Goal: Find specific page/section: Find specific page/section

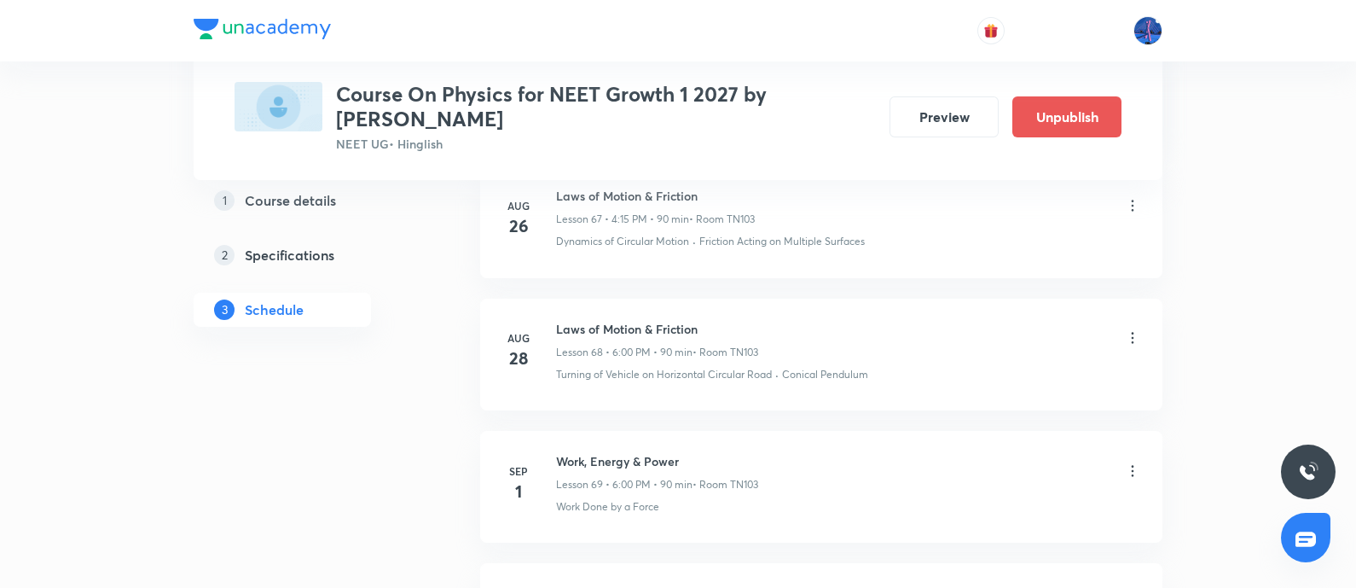
scroll to position [10326, 0]
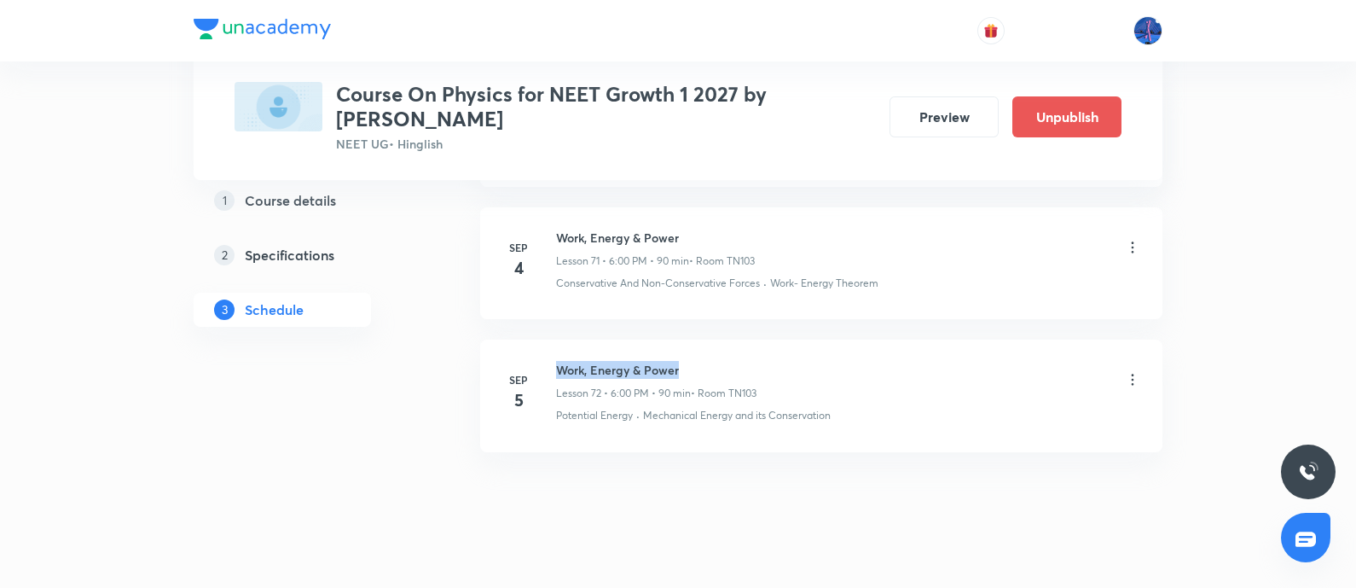
drag, startPoint x: 558, startPoint y: 339, endPoint x: 713, endPoint y: 331, distance: 155.4
click at [713, 339] on li "Sep 5 Work, Energy & Power Lesson 72 • 6:00 PM • 90 min • Room TN103 Potential …" at bounding box center [821, 395] width 682 height 112
copy h6 "Work, Energy & Power"
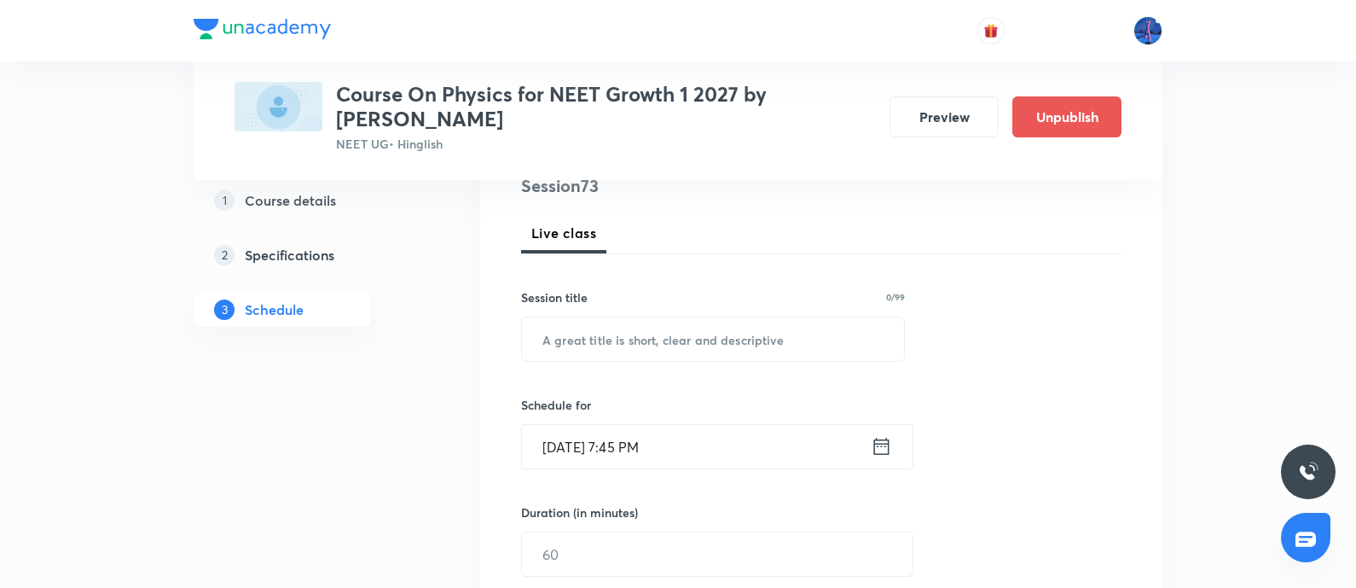
scroll to position [195, 0]
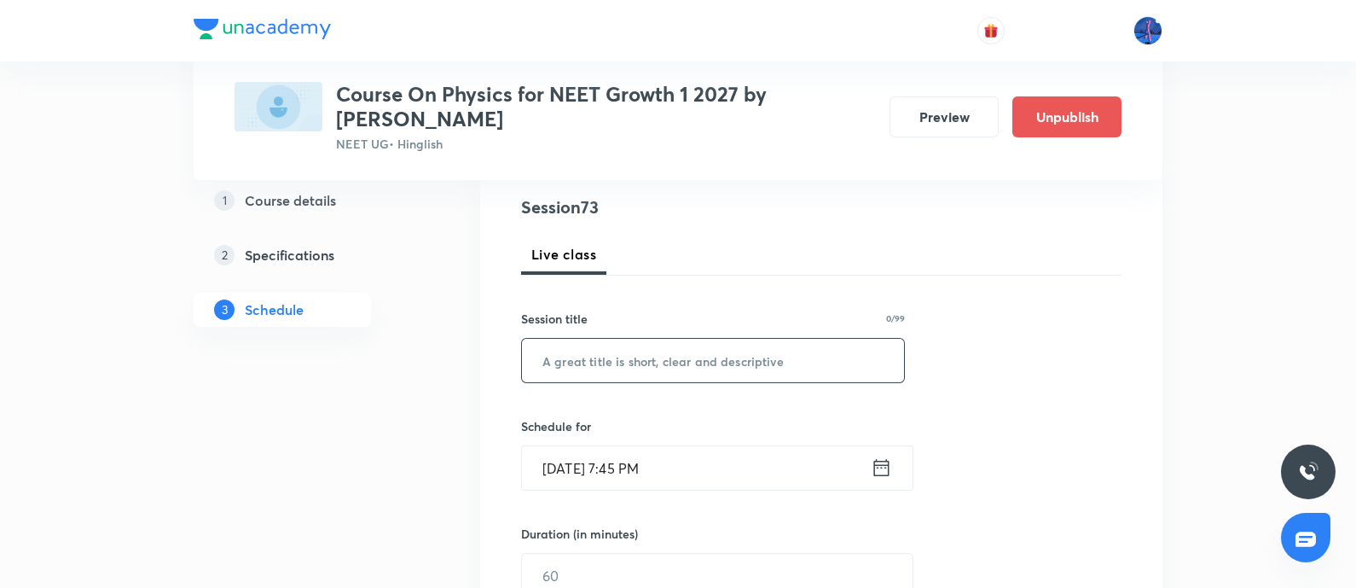
click at [672, 351] on input "text" at bounding box center [713, 361] width 382 height 44
paste input "Work, Energy & Power"
type input "Work, Energy & Power"
